Goal: Find specific page/section: Find specific page/section

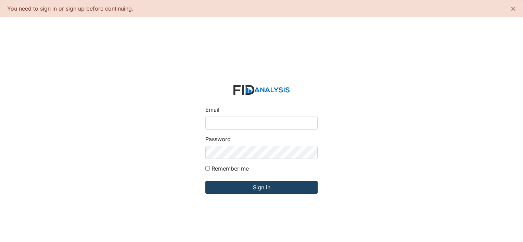
type input "[PERSON_NAME][EMAIL_ADDRESS][DOMAIN_NAME]"
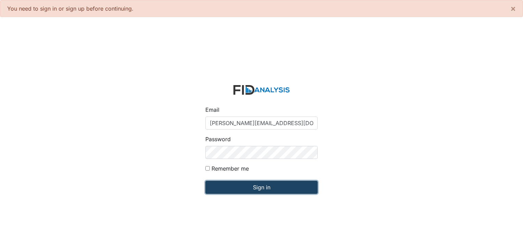
click at [232, 185] on input "Sign in" at bounding box center [261, 187] width 112 height 13
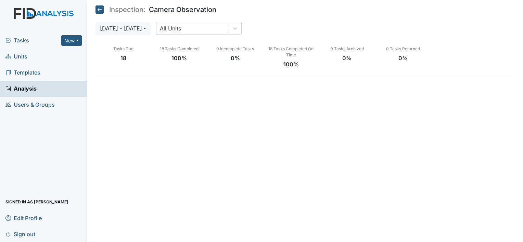
click at [232, 185] on main "Inspection: Camera Observation [DATE] - [DATE] All Units Tasks Due 18 18 Tasks …" at bounding box center [304, 121] width 435 height 242
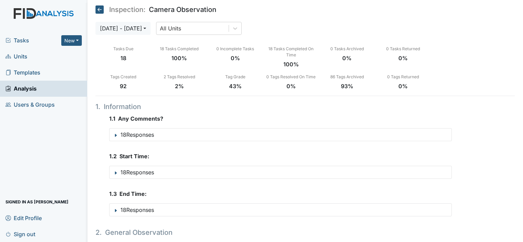
click at [27, 38] on span "Tasks" at bounding box center [33, 40] width 56 height 8
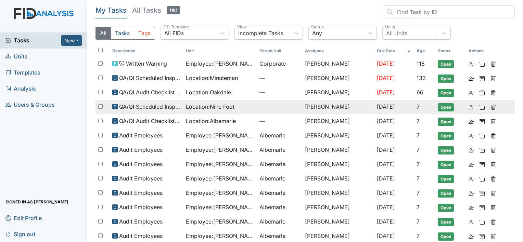
scroll to position [27, 0]
